Goal: Use online tool/utility: Utilize a website feature to perform a specific function

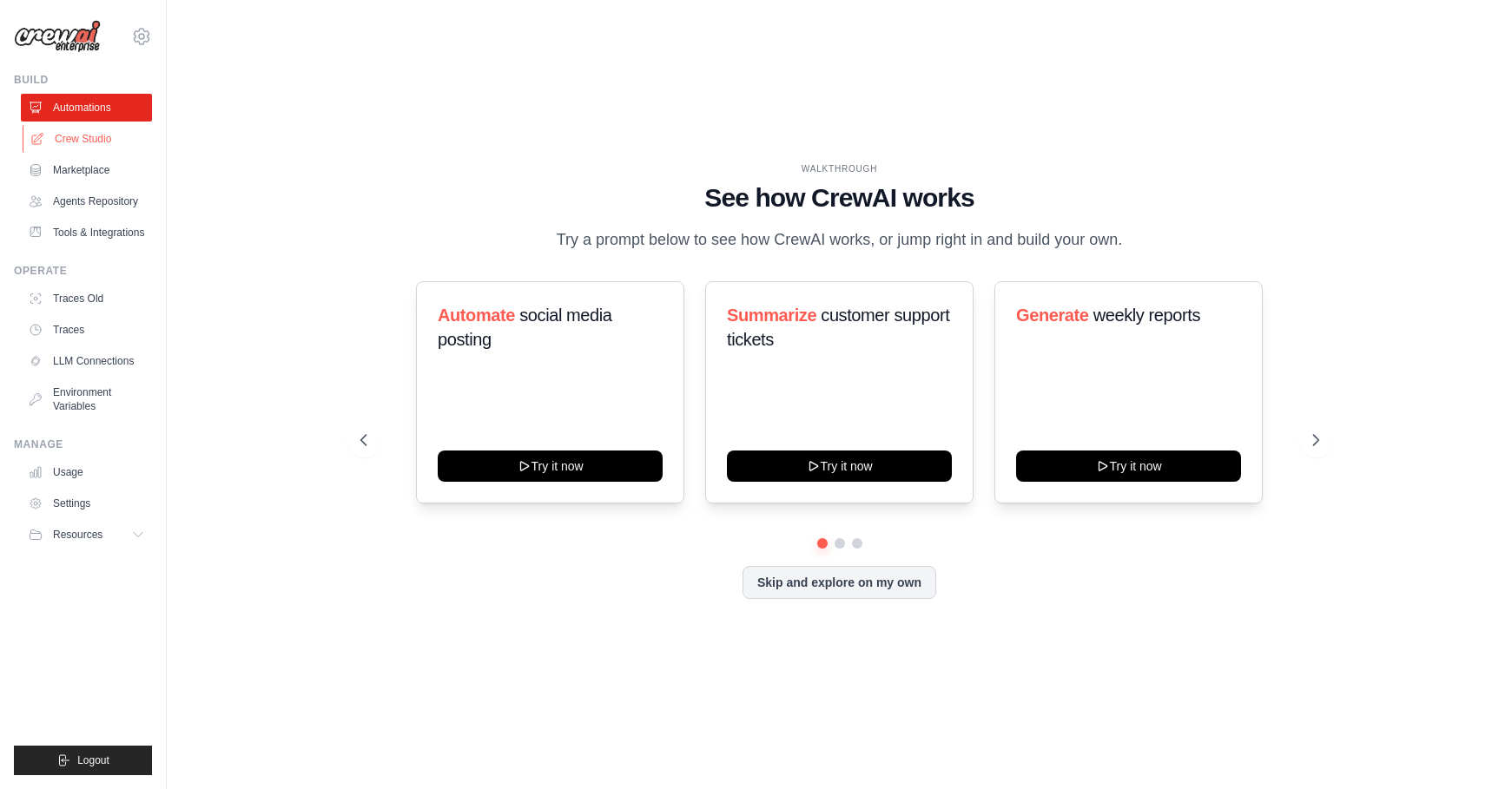
click at [83, 136] on link "Crew Studio" at bounding box center [87, 139] width 131 height 28
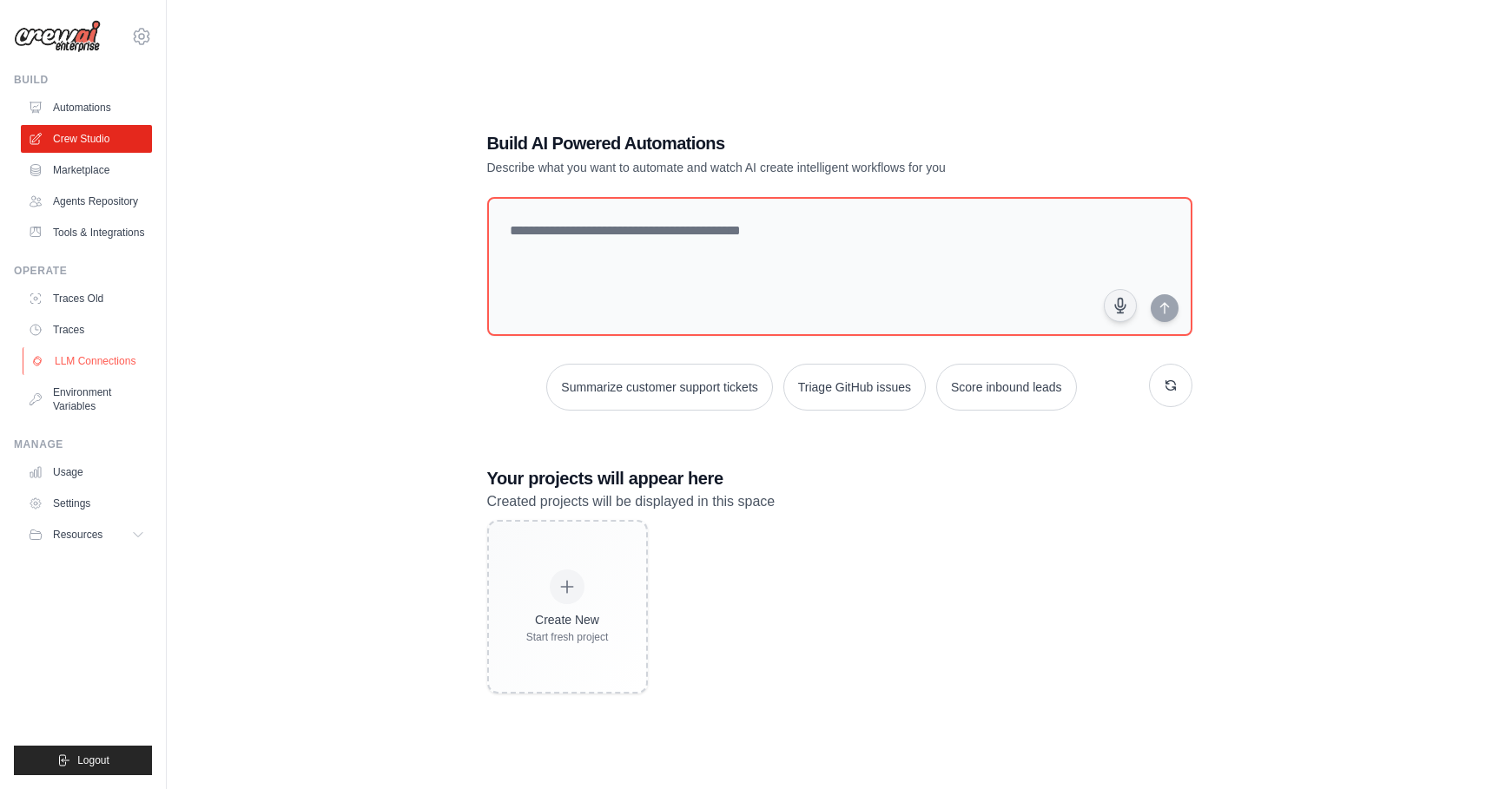
click at [96, 363] on link "LLM Connections" at bounding box center [87, 361] width 131 height 28
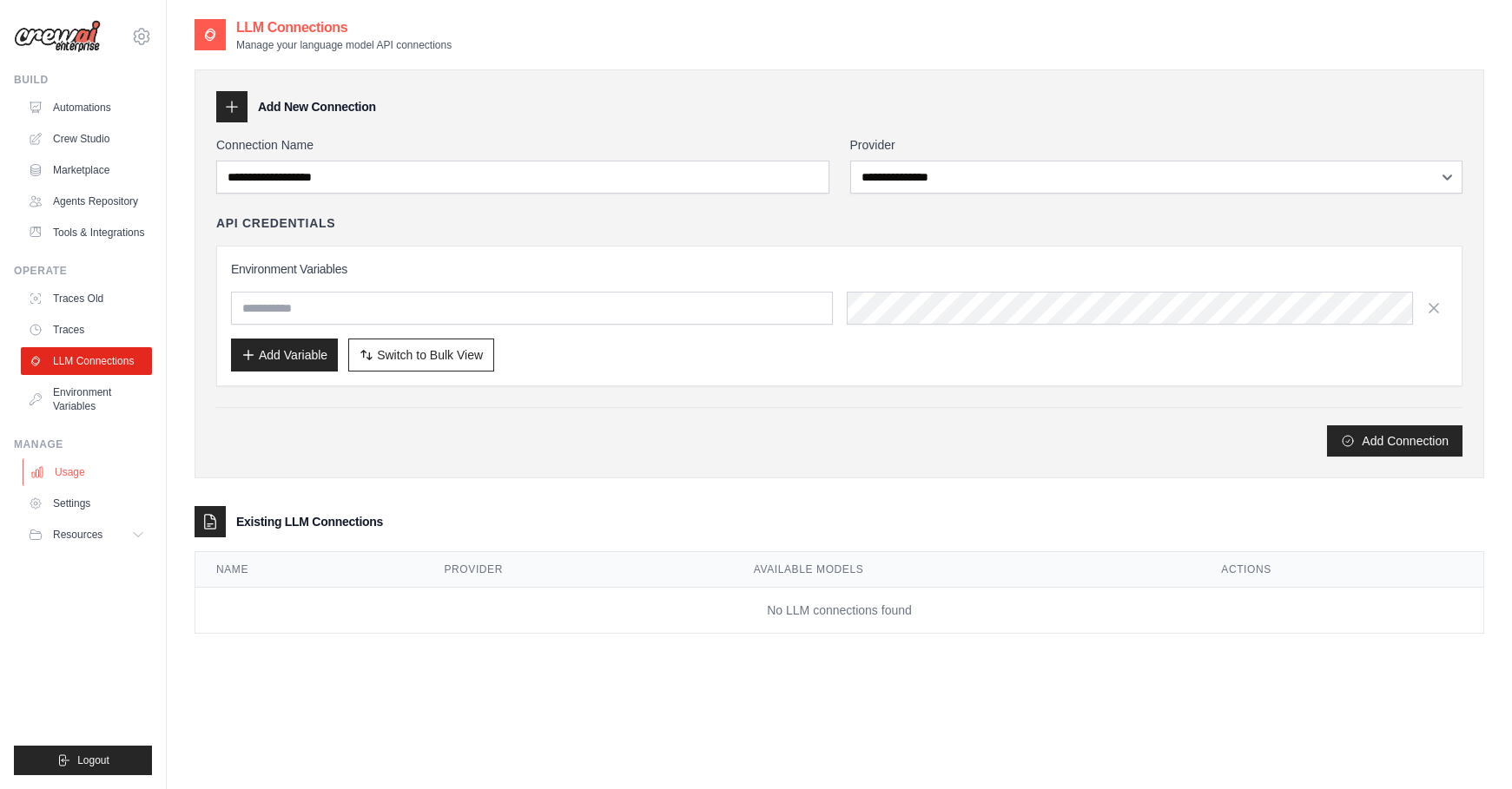
click at [64, 473] on link "Usage" at bounding box center [87, 472] width 131 height 28
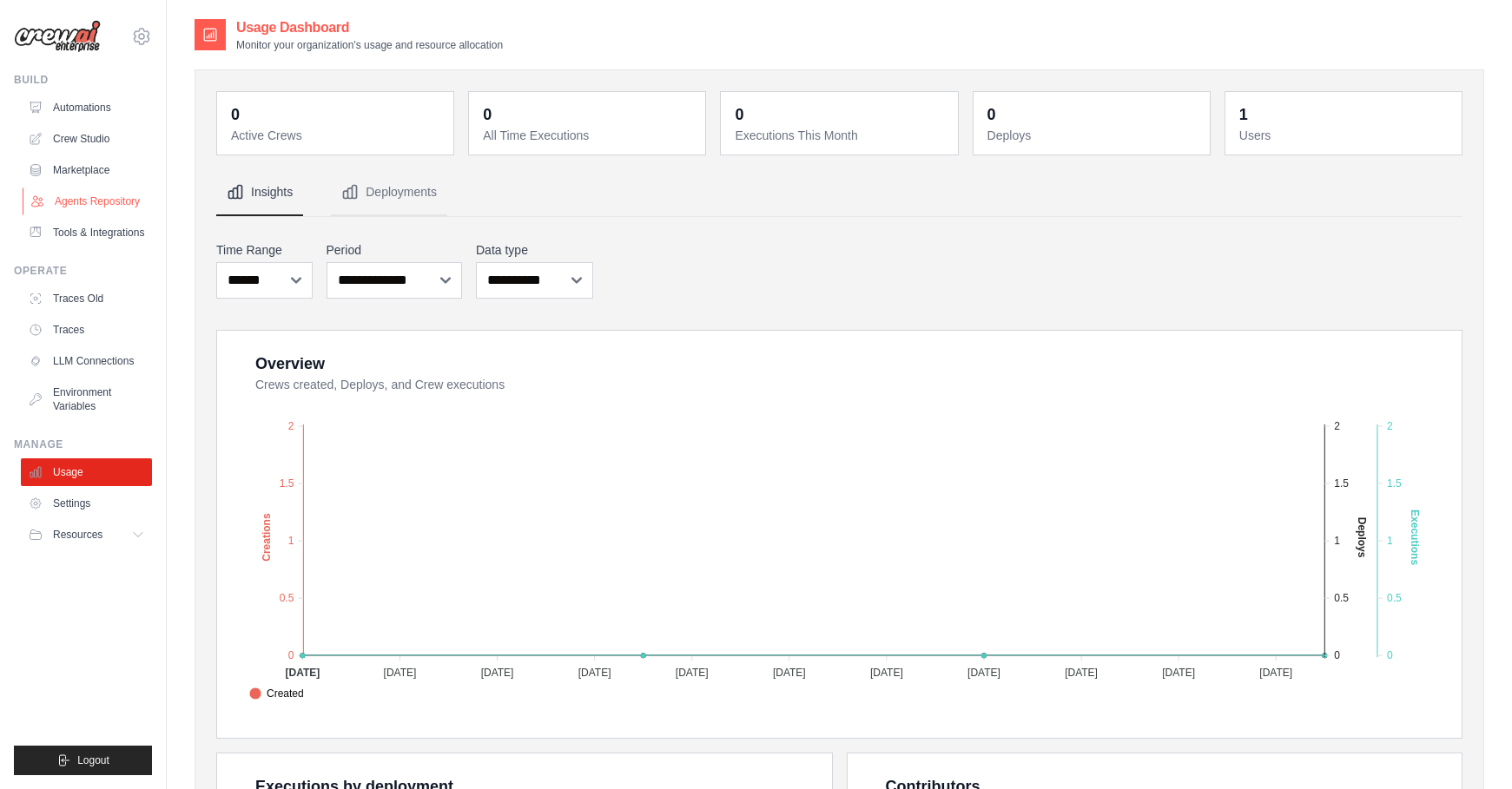
click at [88, 196] on link "Agents Repository" at bounding box center [87, 201] width 131 height 28
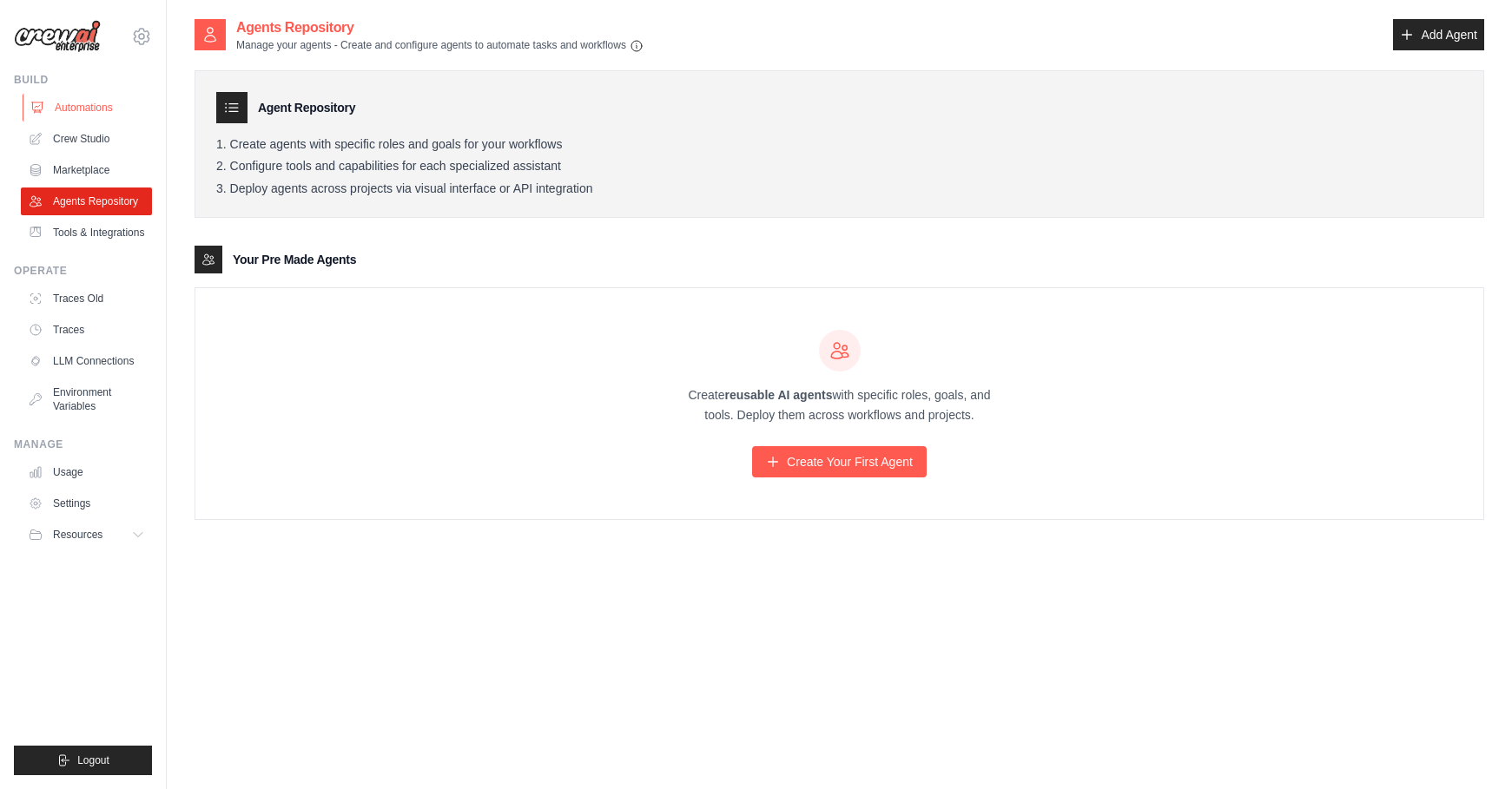
click at [80, 111] on link "Automations" at bounding box center [87, 108] width 131 height 28
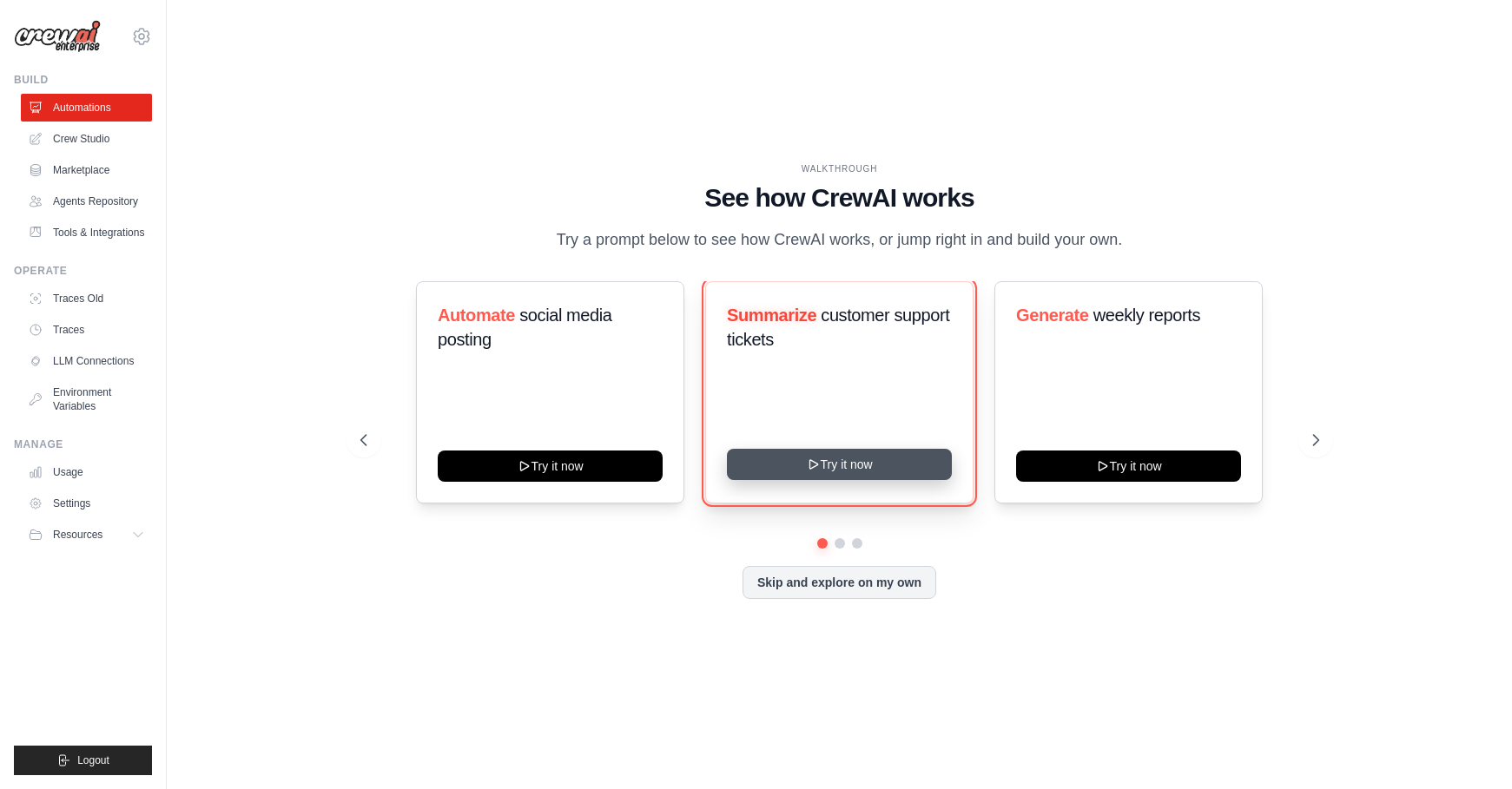
click at [766, 473] on button "Try it now" at bounding box center [839, 465] width 225 height 32
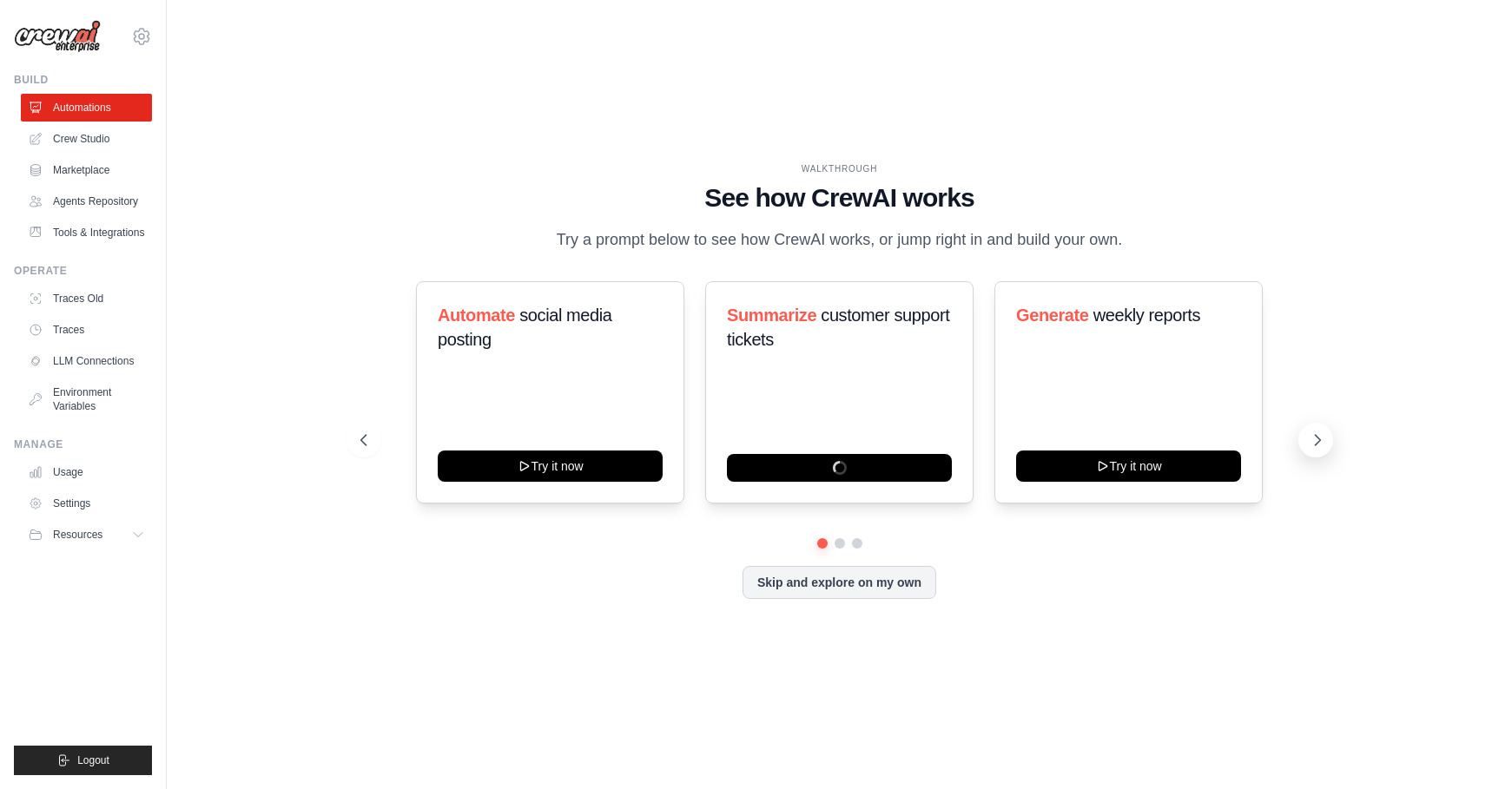
click at [1317, 438] on icon at bounding box center [1318, 440] width 6 height 10
click at [770, 588] on button "Skip and explore on my own" at bounding box center [839, 581] width 194 height 33
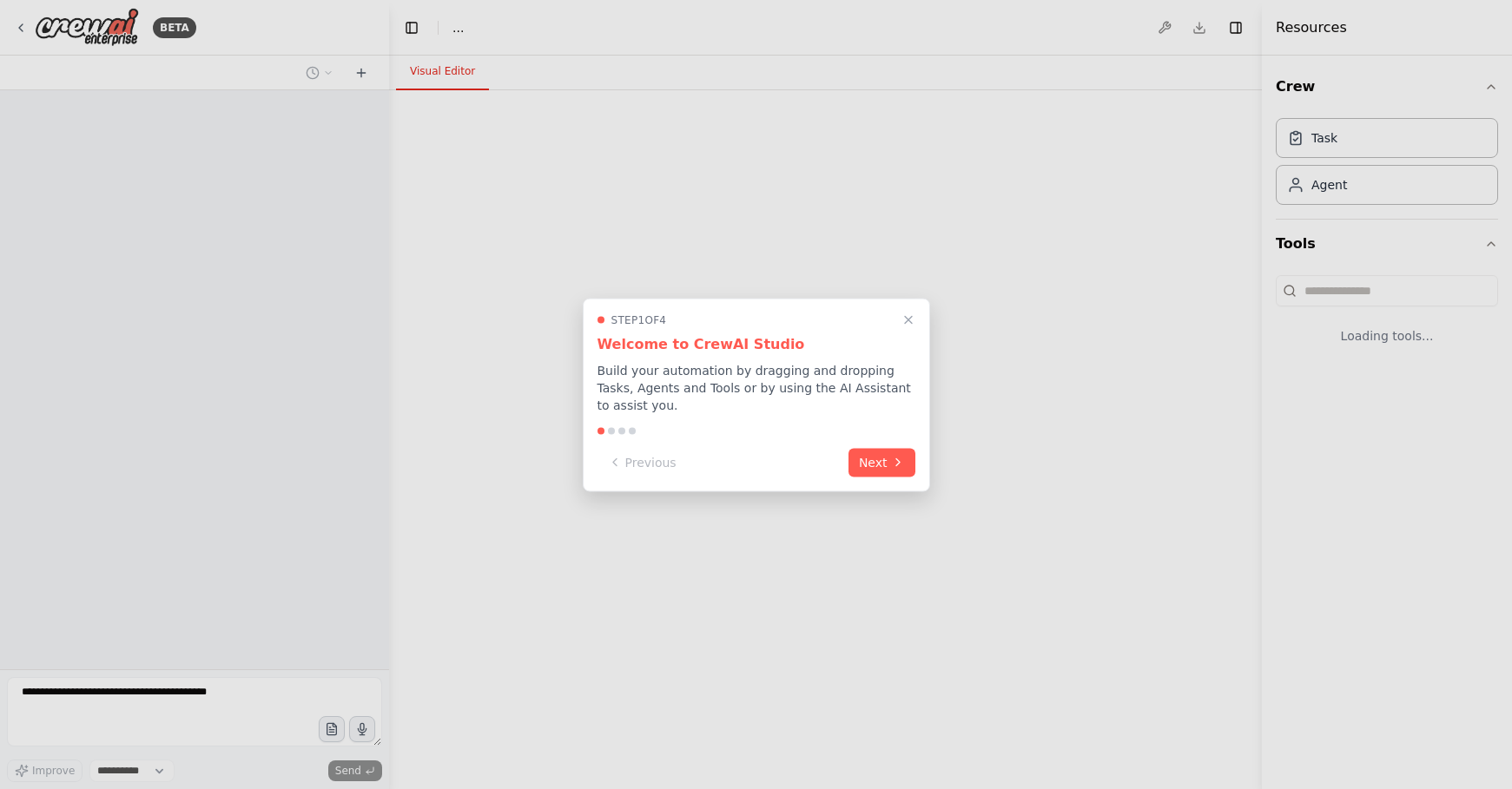
select select "****"
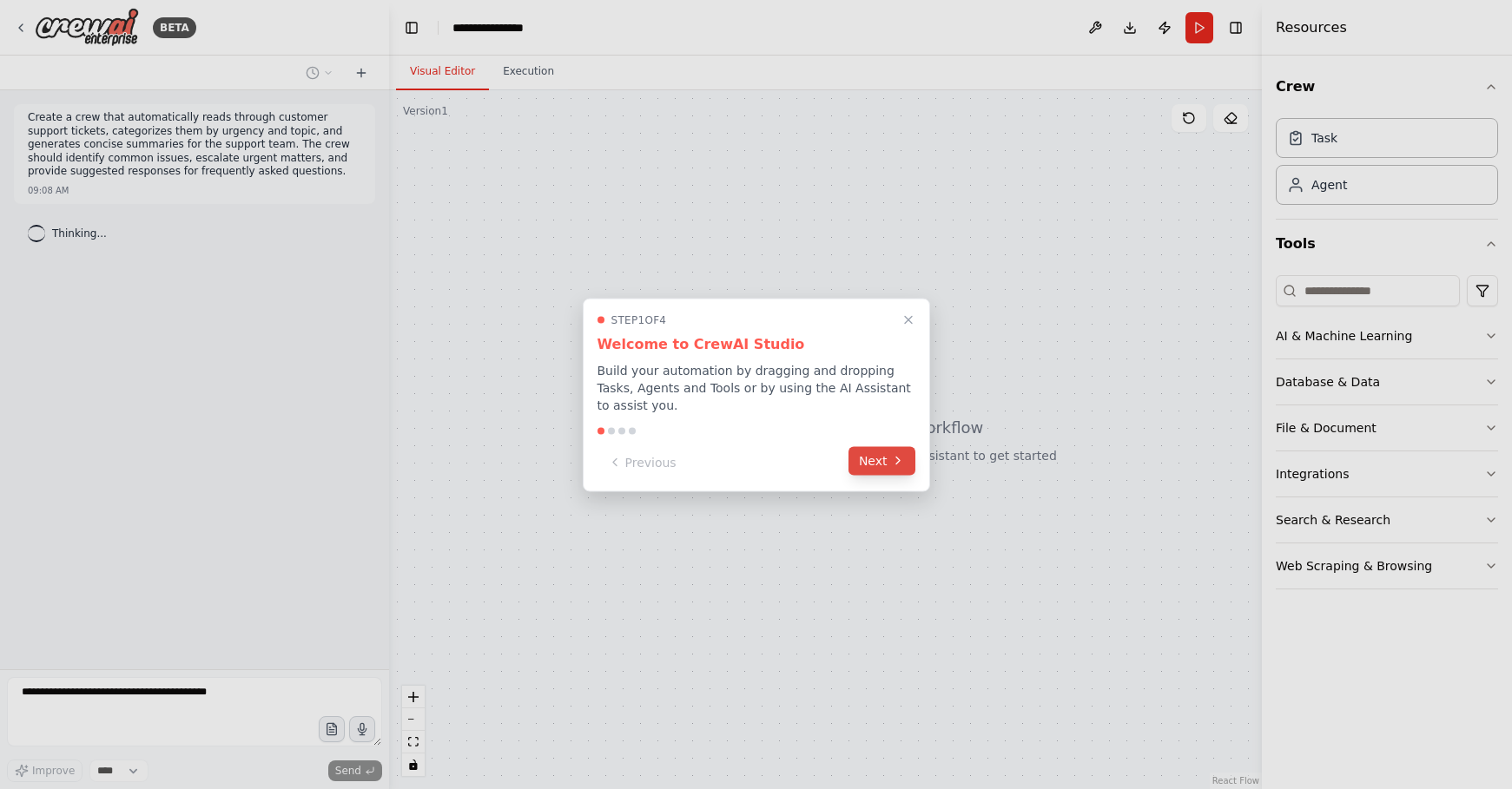
click at [864, 467] on button "Next" at bounding box center [882, 460] width 67 height 29
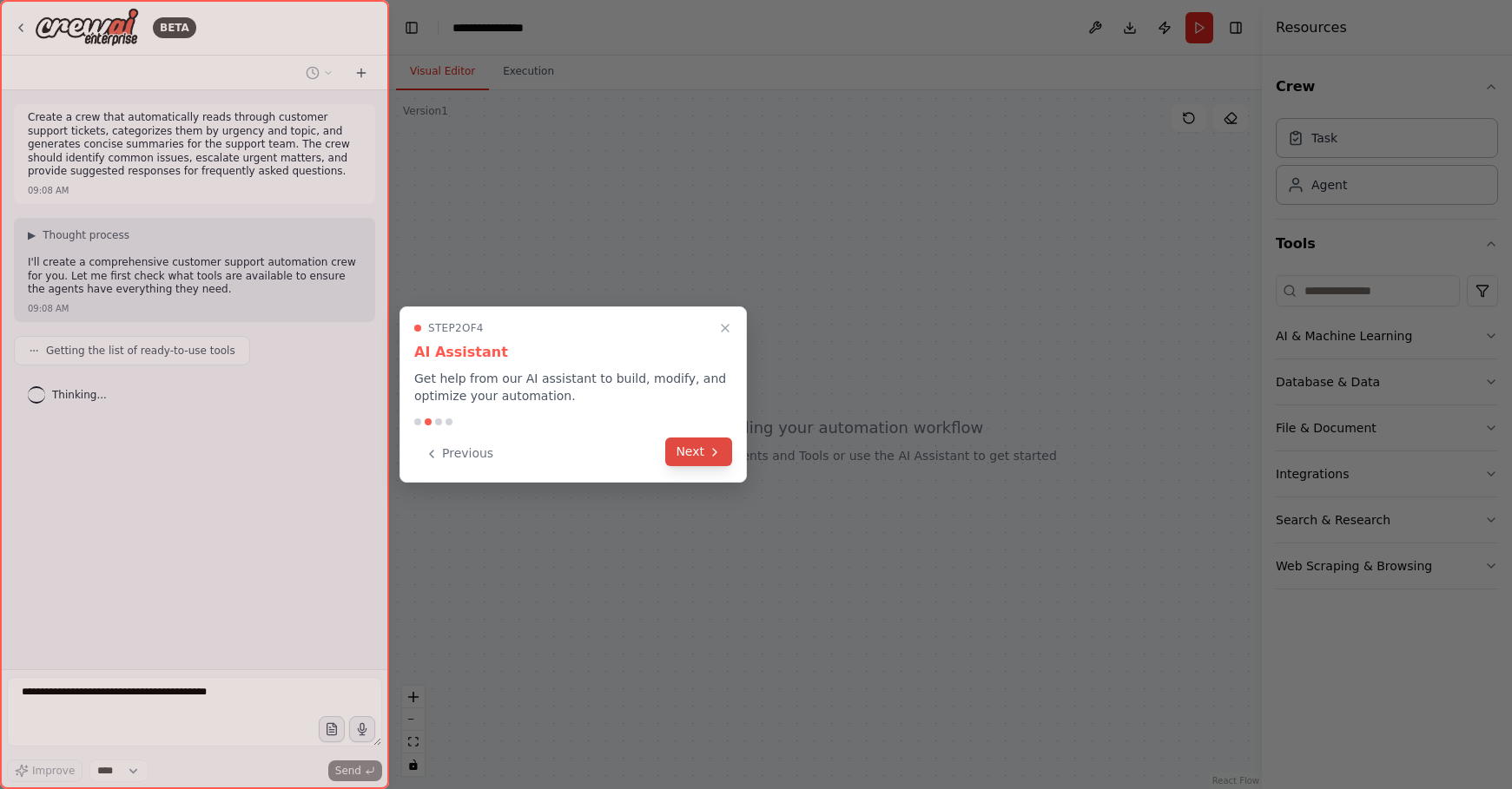
click at [688, 455] on button "Next" at bounding box center [699, 452] width 67 height 29
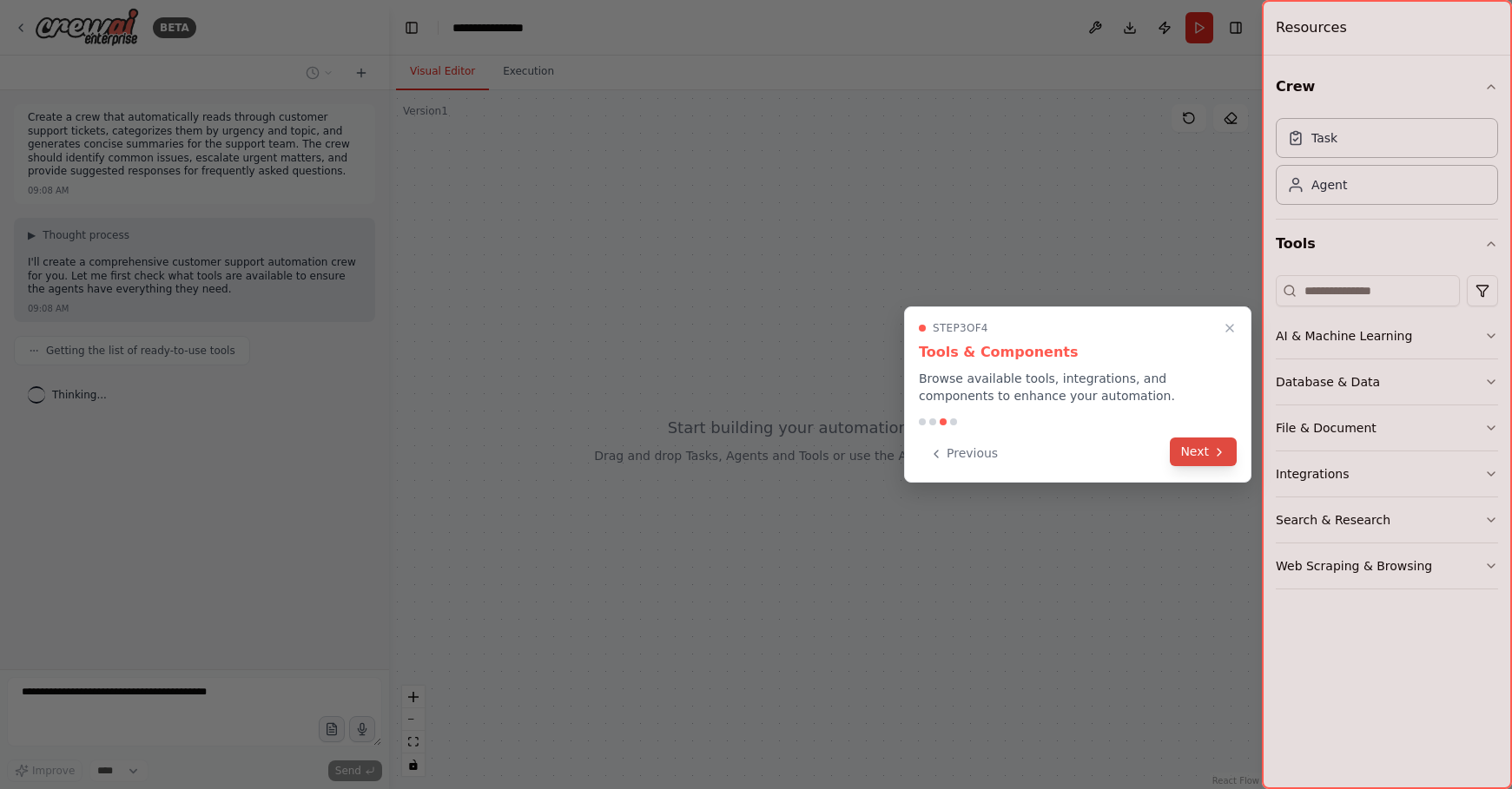
click at [1221, 454] on icon at bounding box center [1219, 452] width 14 height 14
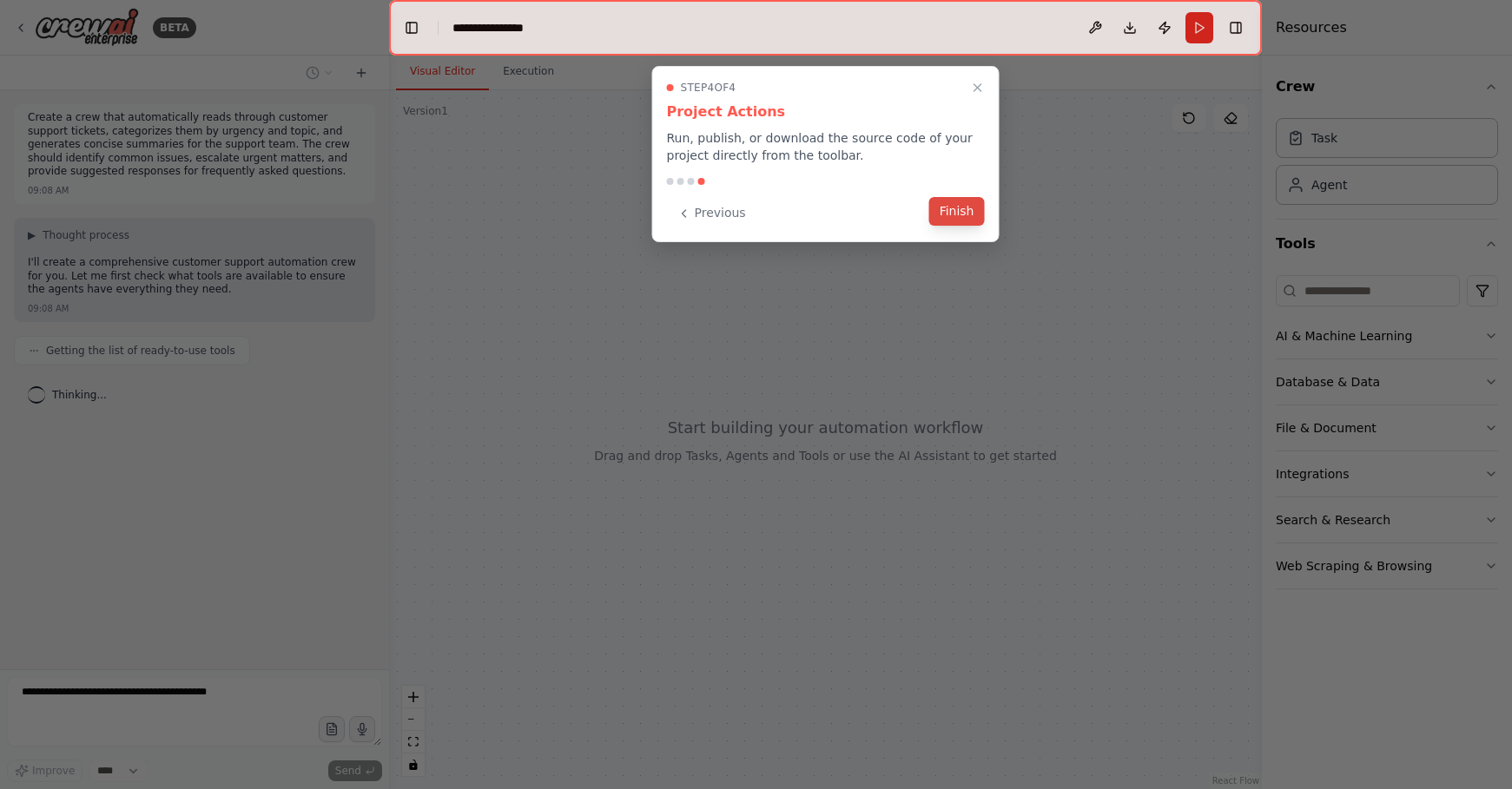
click at [952, 213] on button "Finish" at bounding box center [957, 211] width 56 height 29
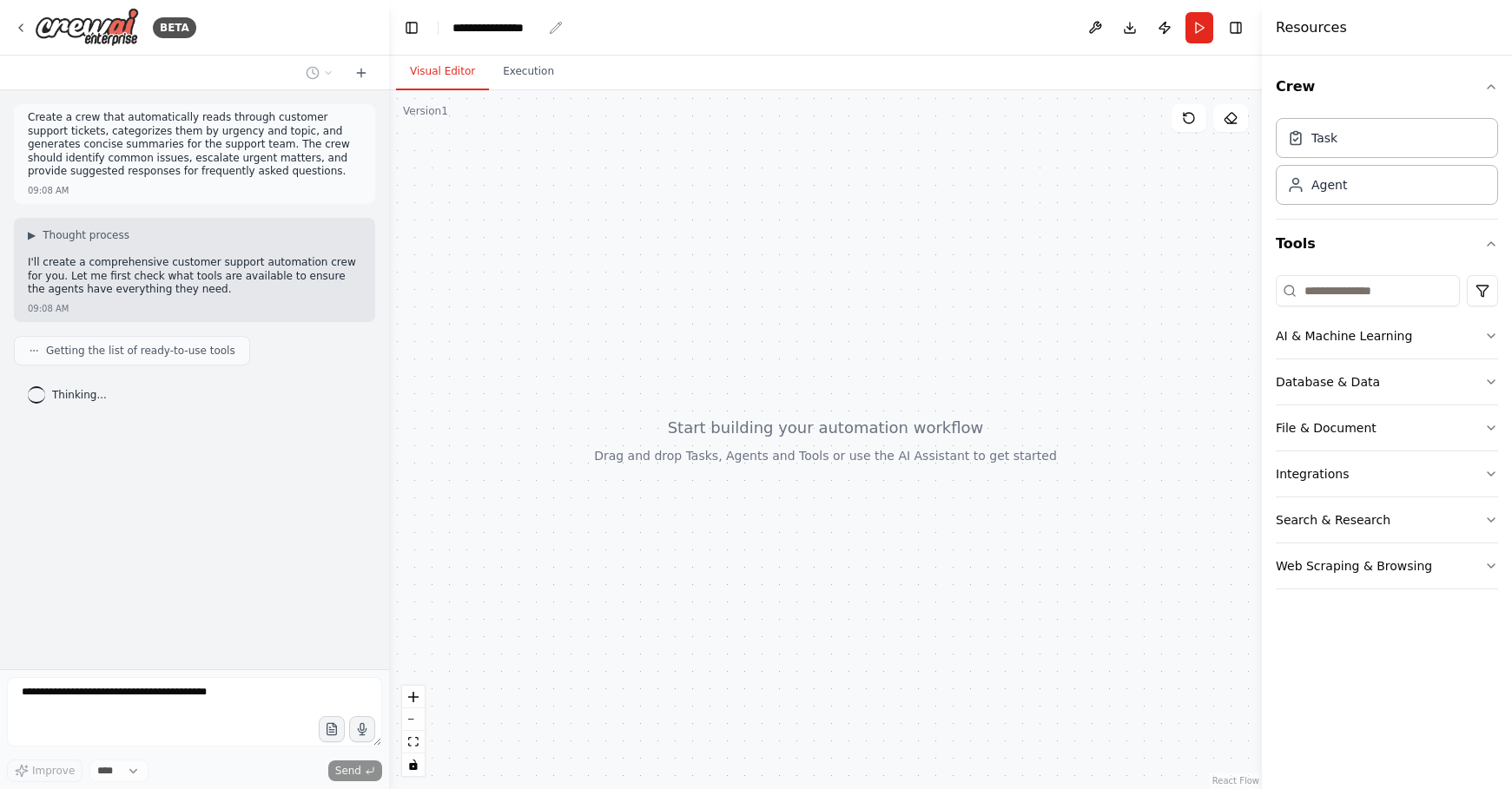
click at [502, 27] on div "**********" at bounding box center [497, 28] width 89 height 18
click at [548, 31] on div "**********" at bounding box center [517, 28] width 130 height 18
drag, startPoint x: 517, startPoint y: 27, endPoint x: 360, endPoint y: 17, distance: 157.3
click at [360, 17] on div "**********" at bounding box center [756, 394] width 1512 height 789
click at [826, 39] on header "Toggle Left Sidebar Studio ******** Download Publish Run Toggle Right Sidebar" at bounding box center [825, 28] width 872 height 56
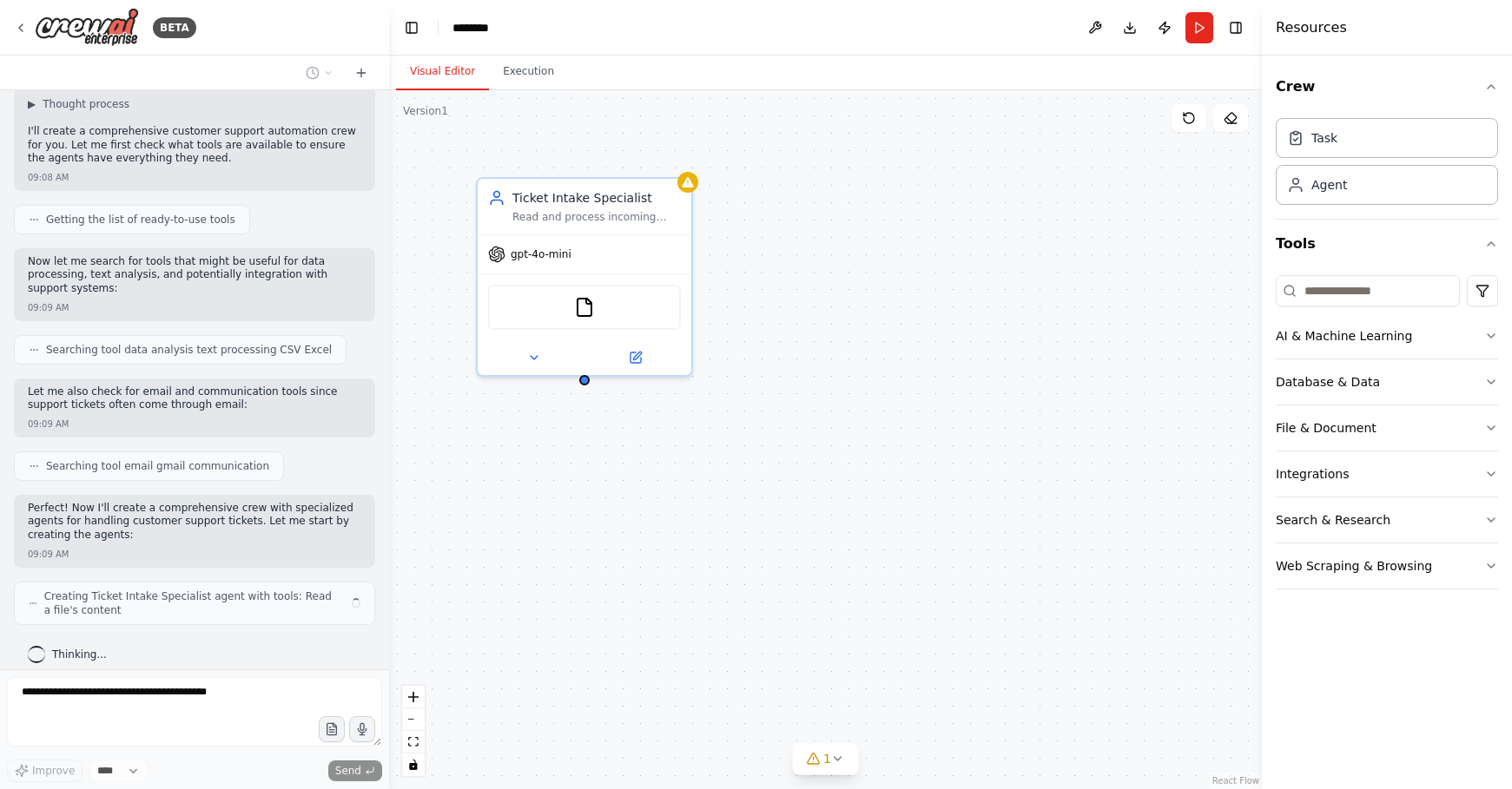
scroll to position [144, 0]
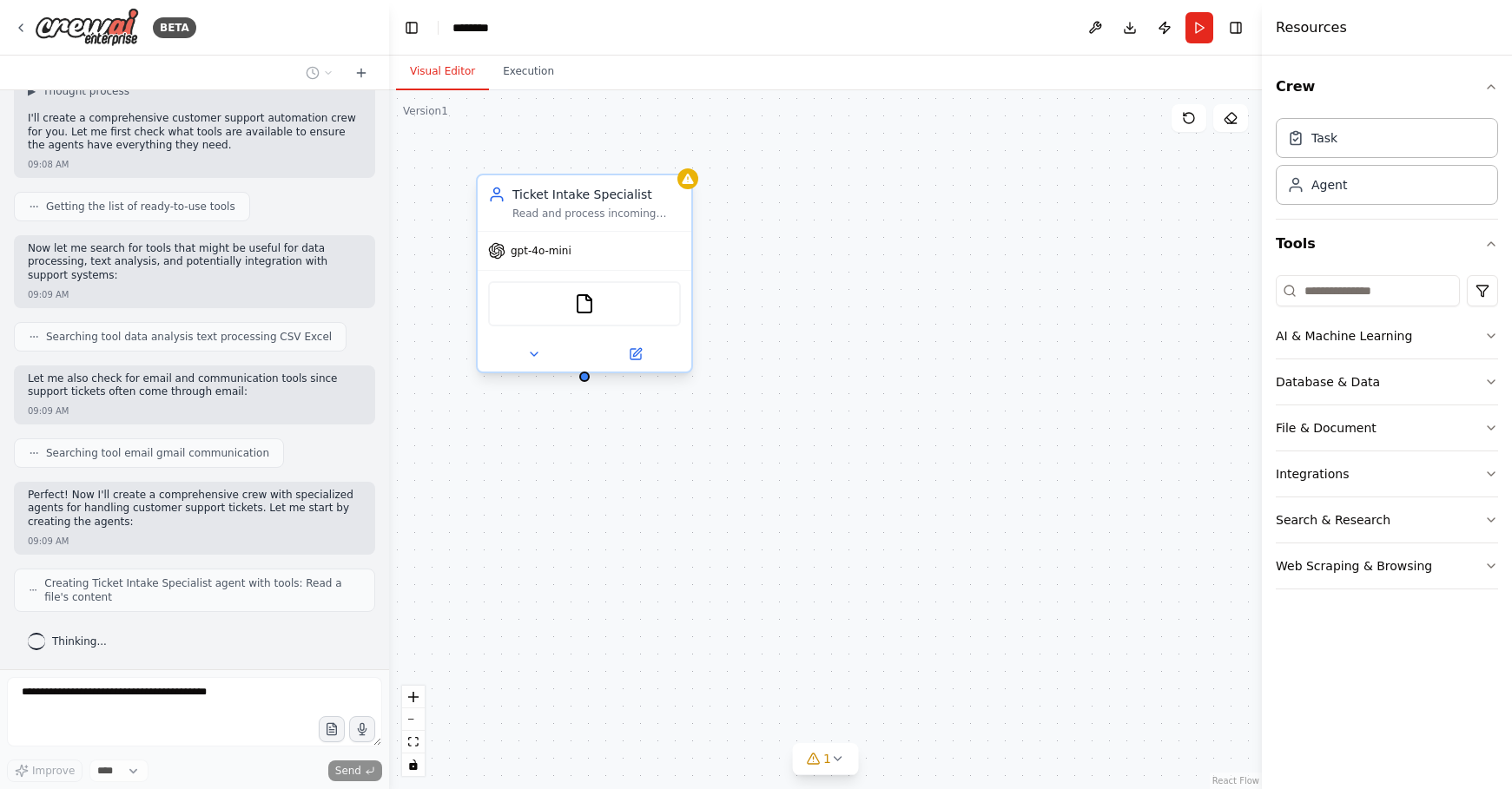
click at [560, 216] on div "Read and process incoming customer support tickets from various sources includi…" at bounding box center [597, 213] width 169 height 14
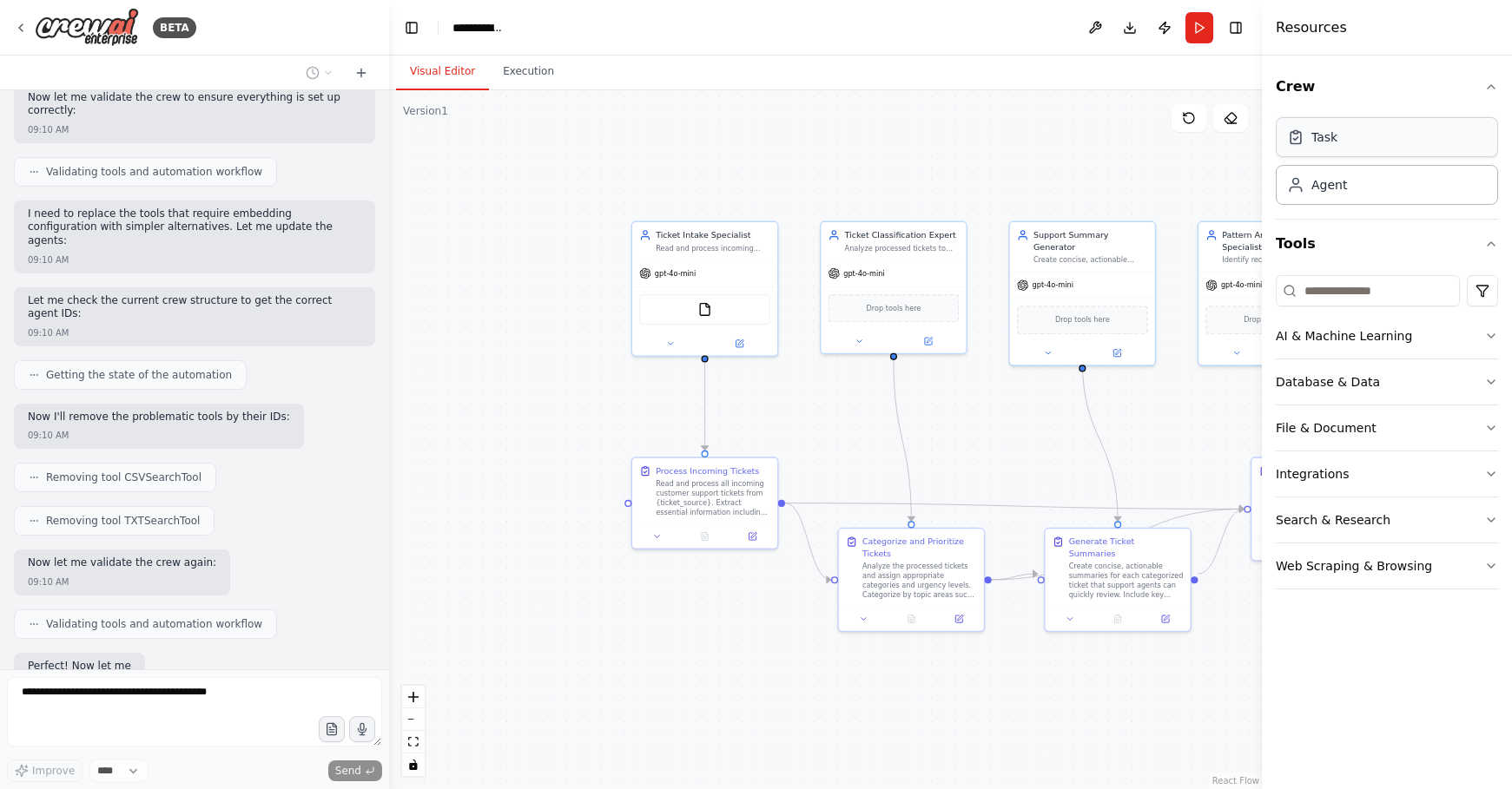
scroll to position [1208, 0]
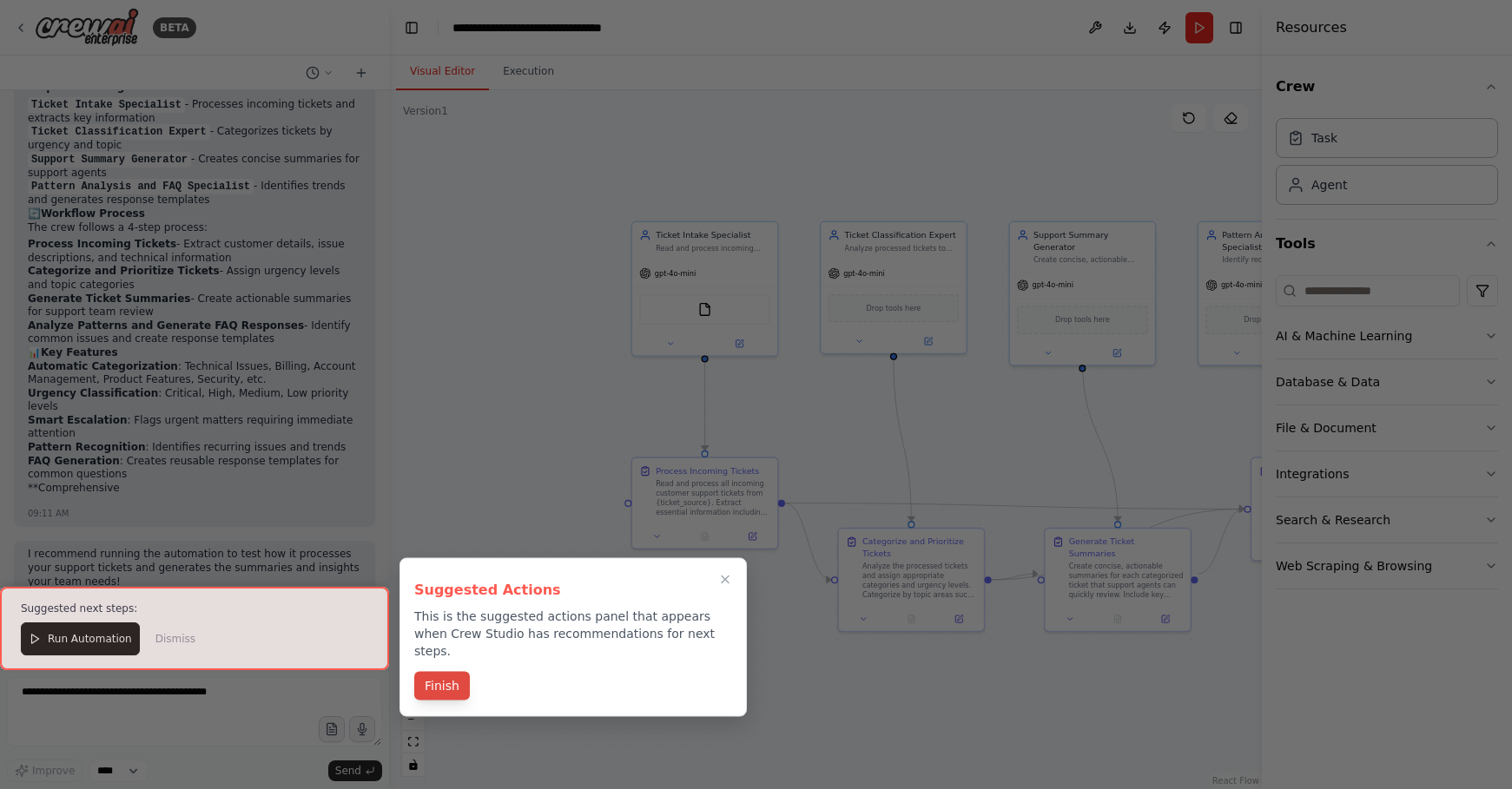
click at [426, 674] on button "Finish" at bounding box center [442, 686] width 56 height 29
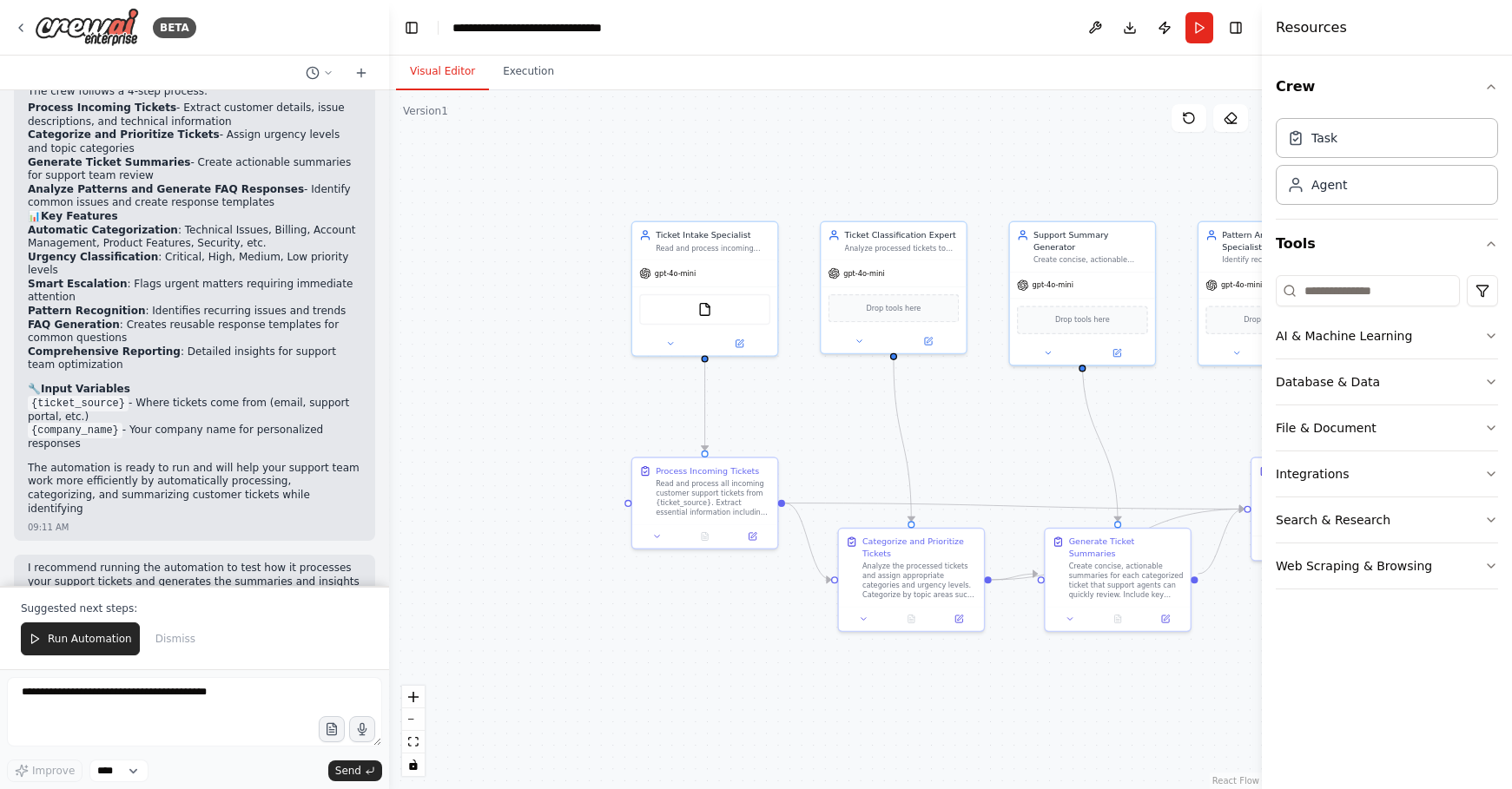
scroll to position [1995, 0]
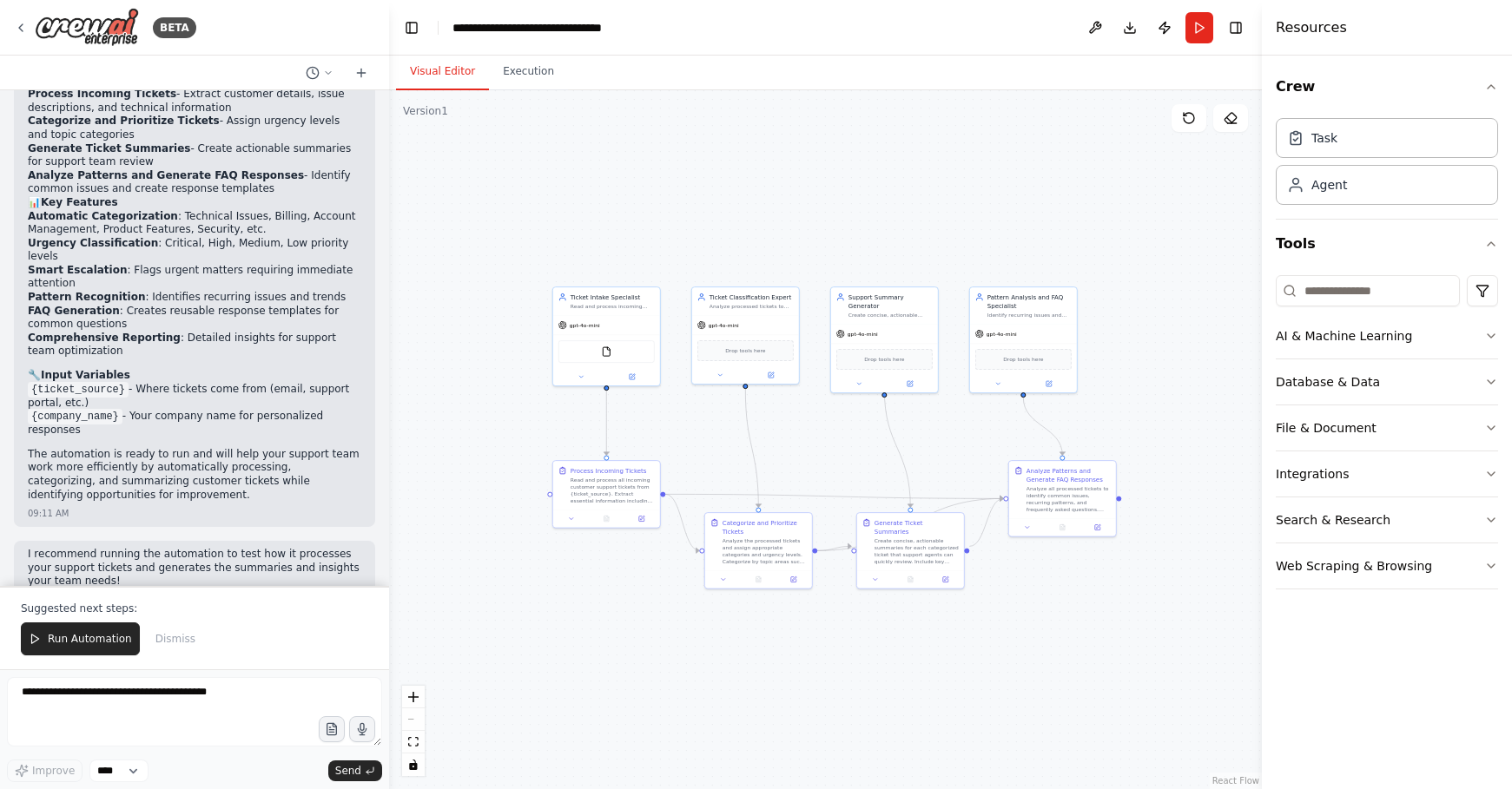
drag, startPoint x: 994, startPoint y: 490, endPoint x: 827, endPoint y: 486, distance: 167.0
click at [827, 486] on div ".deletable-edge-delete-btn { width: 20px; height: 20px; border: 0px solid #ffff…" at bounding box center [825, 439] width 872 height 699
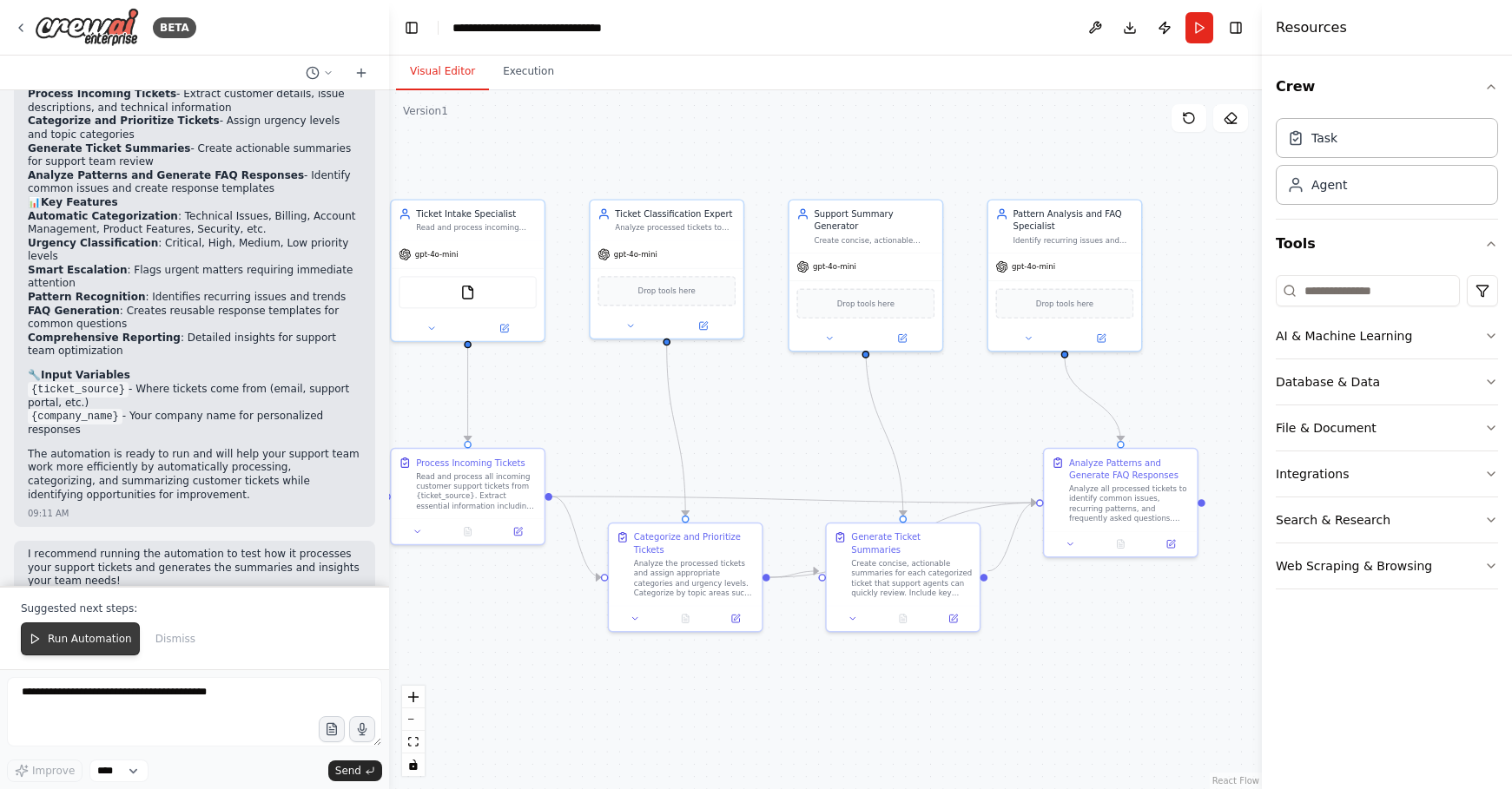
click at [101, 640] on span "Run Automation" at bounding box center [89, 639] width 84 height 14
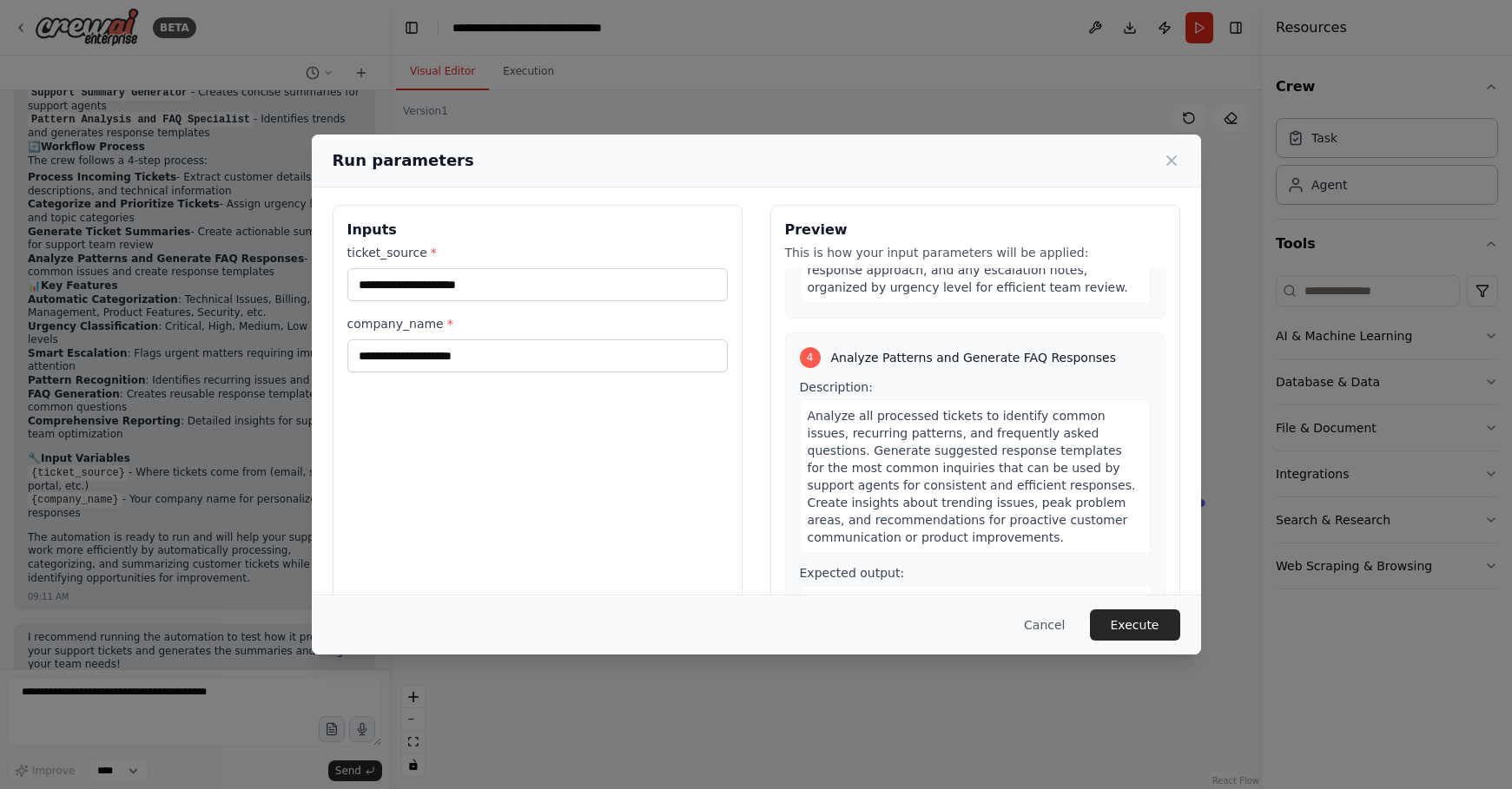
scroll to position [1136, 0]
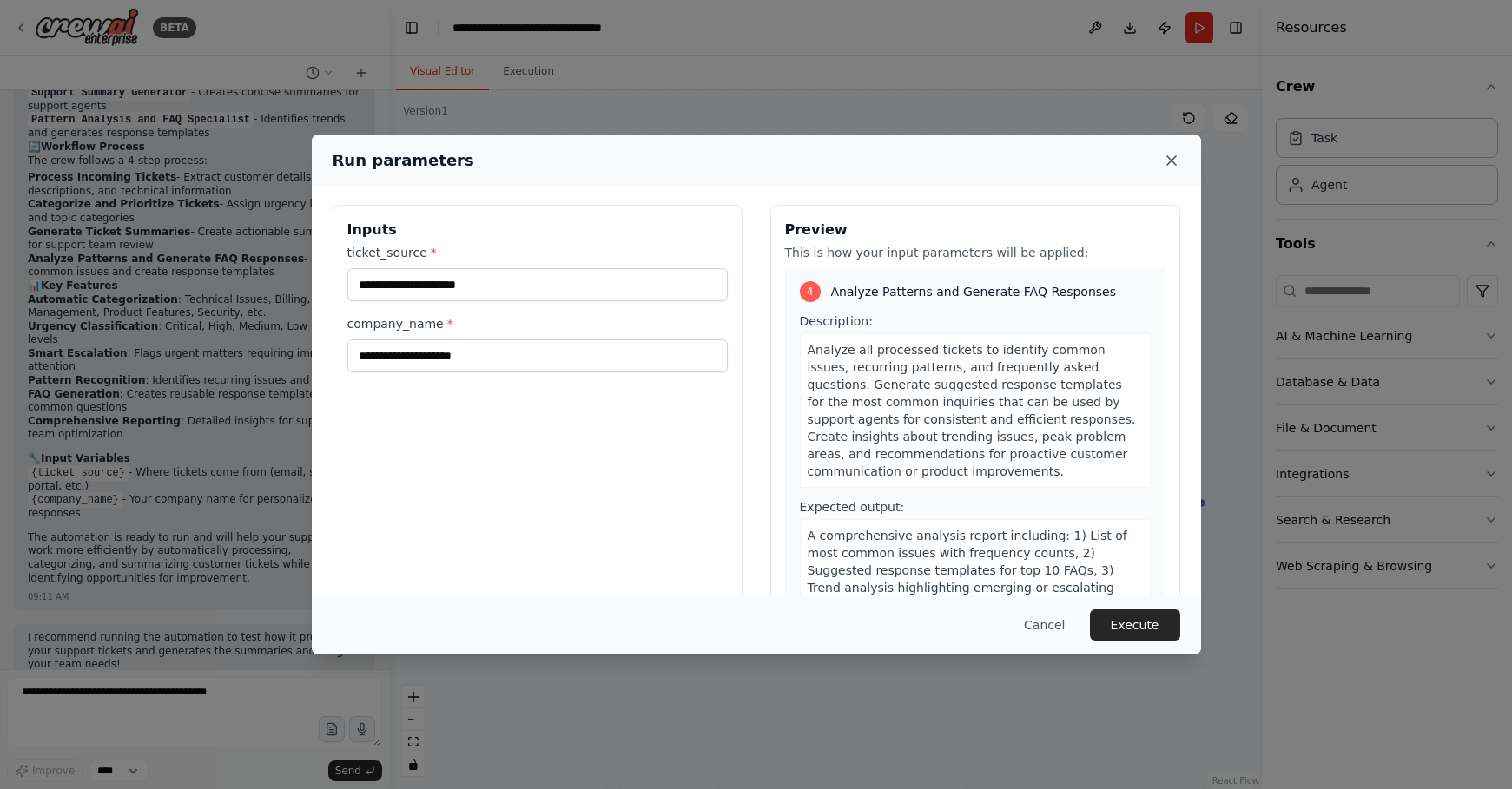
click at [1168, 157] on icon at bounding box center [1170, 160] width 8 height 8
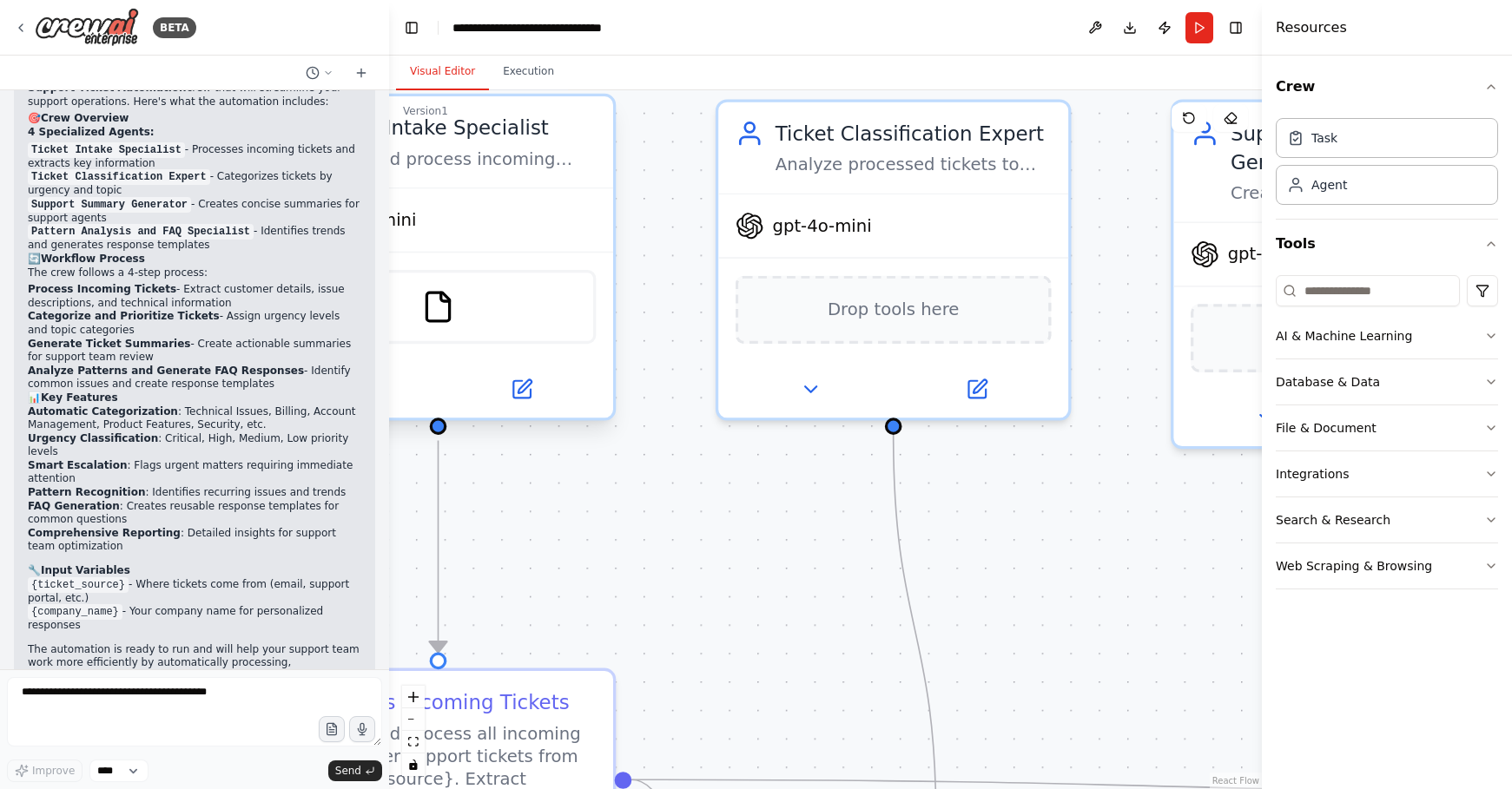
scroll to position [1795, 0]
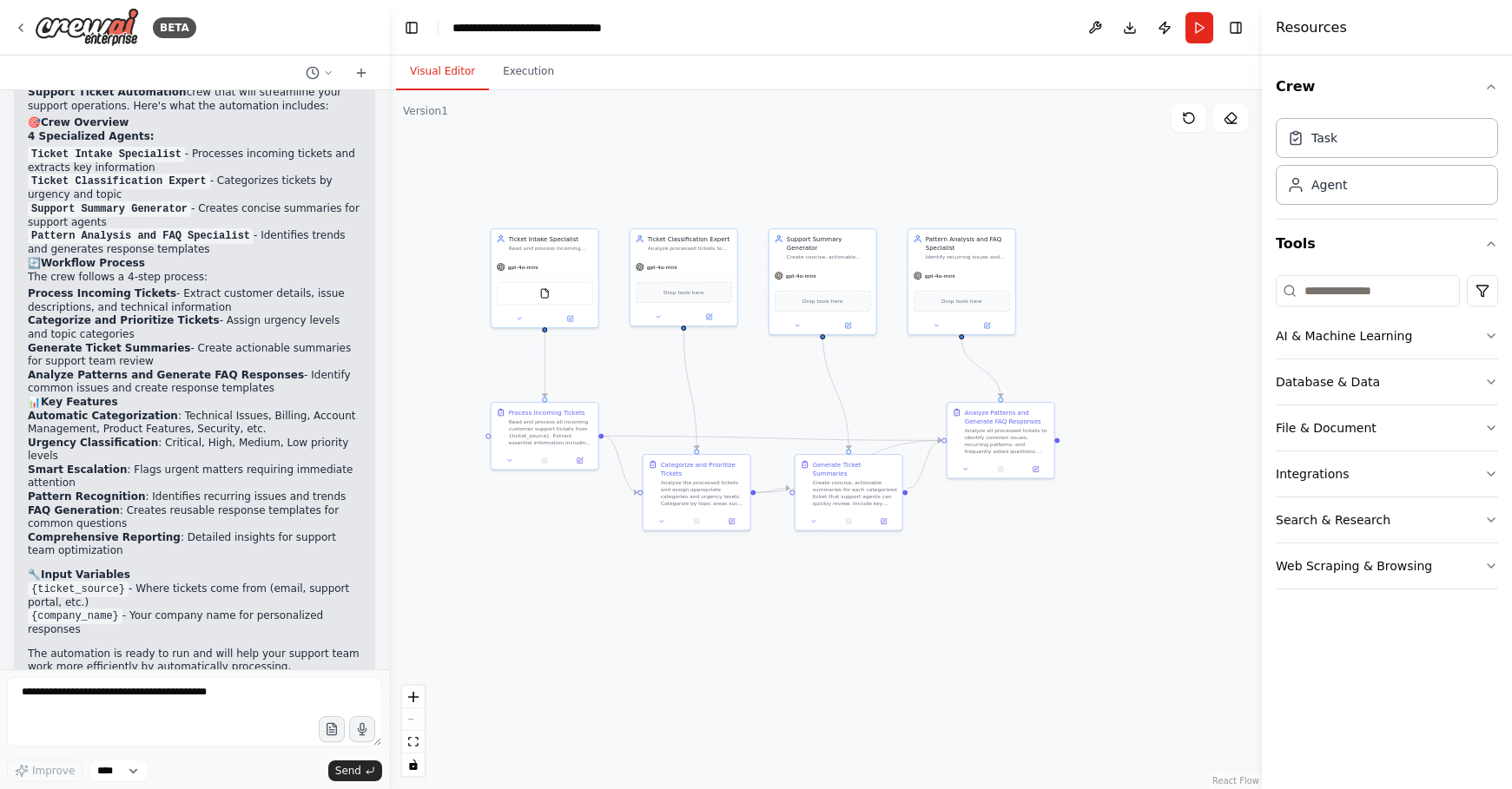
drag, startPoint x: 509, startPoint y: 182, endPoint x: 604, endPoint y: 199, distance: 96.5
click at [604, 199] on div ".deletable-edge-delete-btn { width: 20px; height: 20px; border: 0px solid #ffff…" at bounding box center [825, 439] width 872 height 699
click at [23, 21] on icon at bounding box center [20, 27] width 14 height 14
